Goal: Navigation & Orientation: Find specific page/section

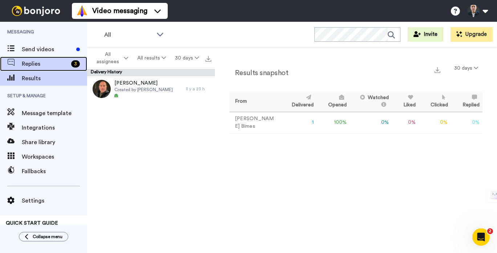
click at [32, 61] on span "Replies" at bounding box center [45, 64] width 47 height 9
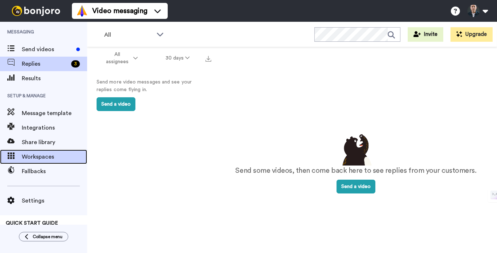
click at [30, 157] on span "Workspaces" at bounding box center [54, 157] width 65 height 9
